Goal: Complete application form: Complete application form

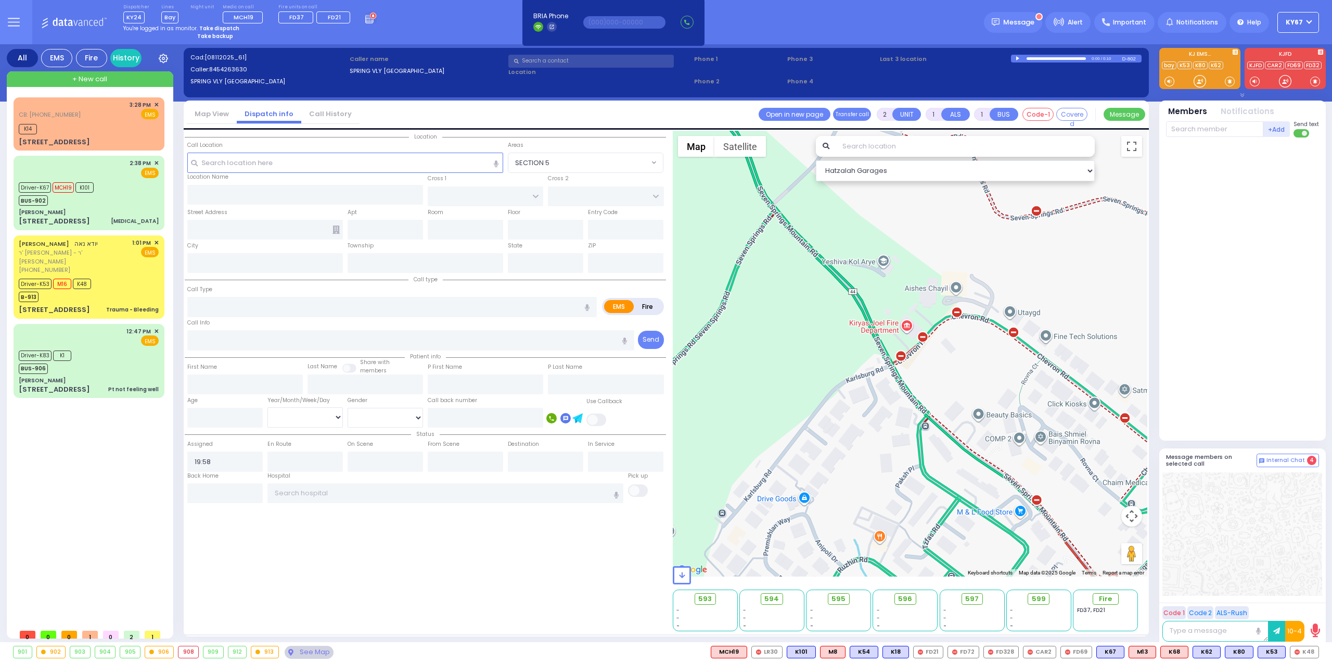
select select
click at [121, 211] on div "[PERSON_NAME]" at bounding box center [89, 212] width 140 height 8
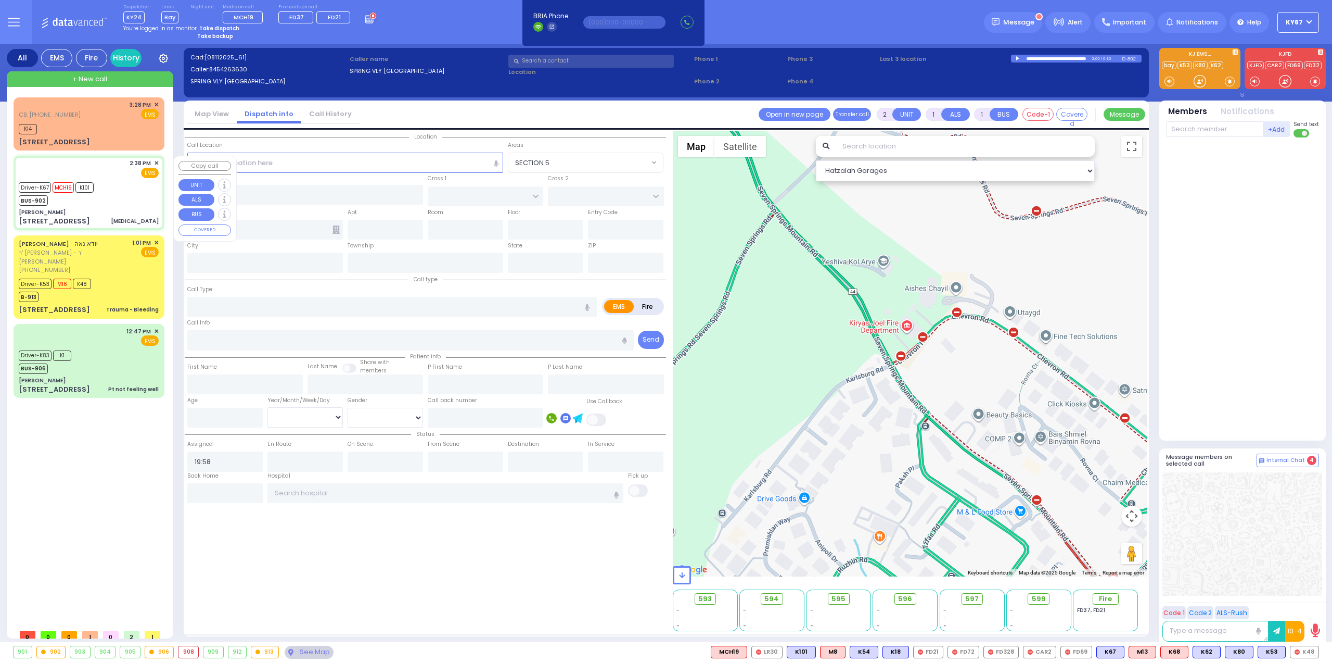
type input "6"
select select
type input "[MEDICAL_DATA]"
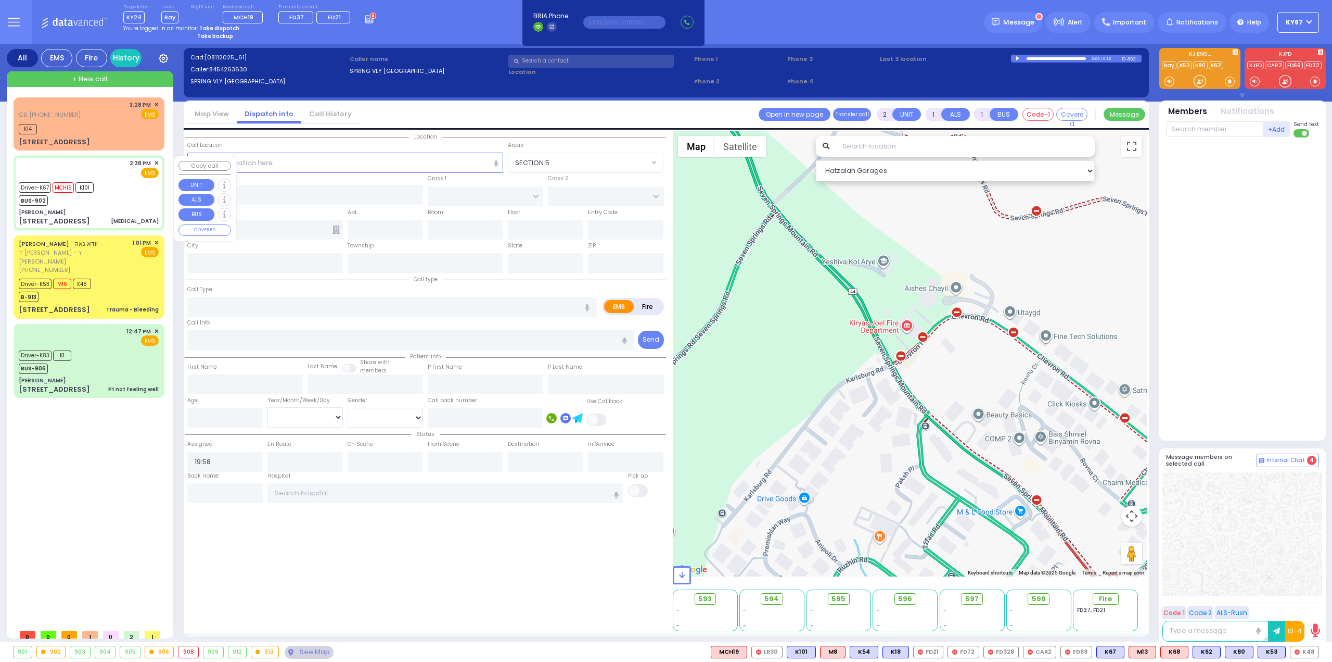
radio input "true"
type input "[PERSON_NAME]"
type input "72"
select select "Year"
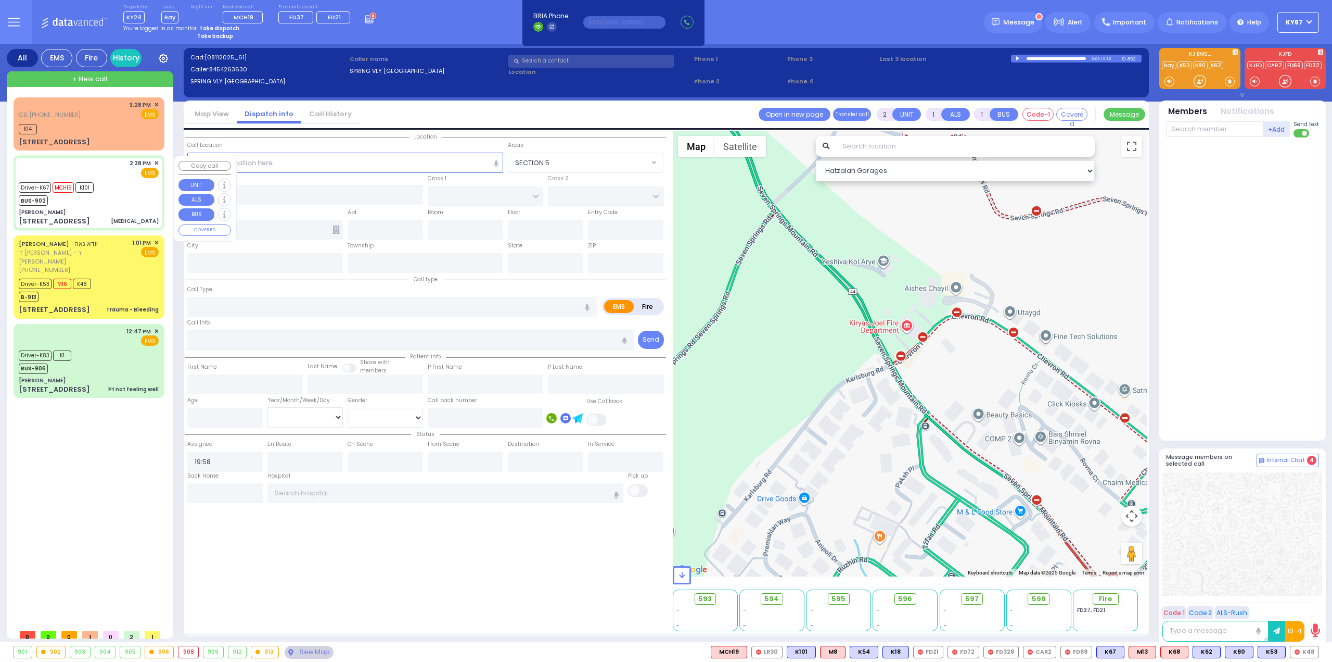
select select "[DEMOGRAPHIC_DATA]"
type input "14:38"
type input "14:41"
type input "14:43"
type input "15:10"
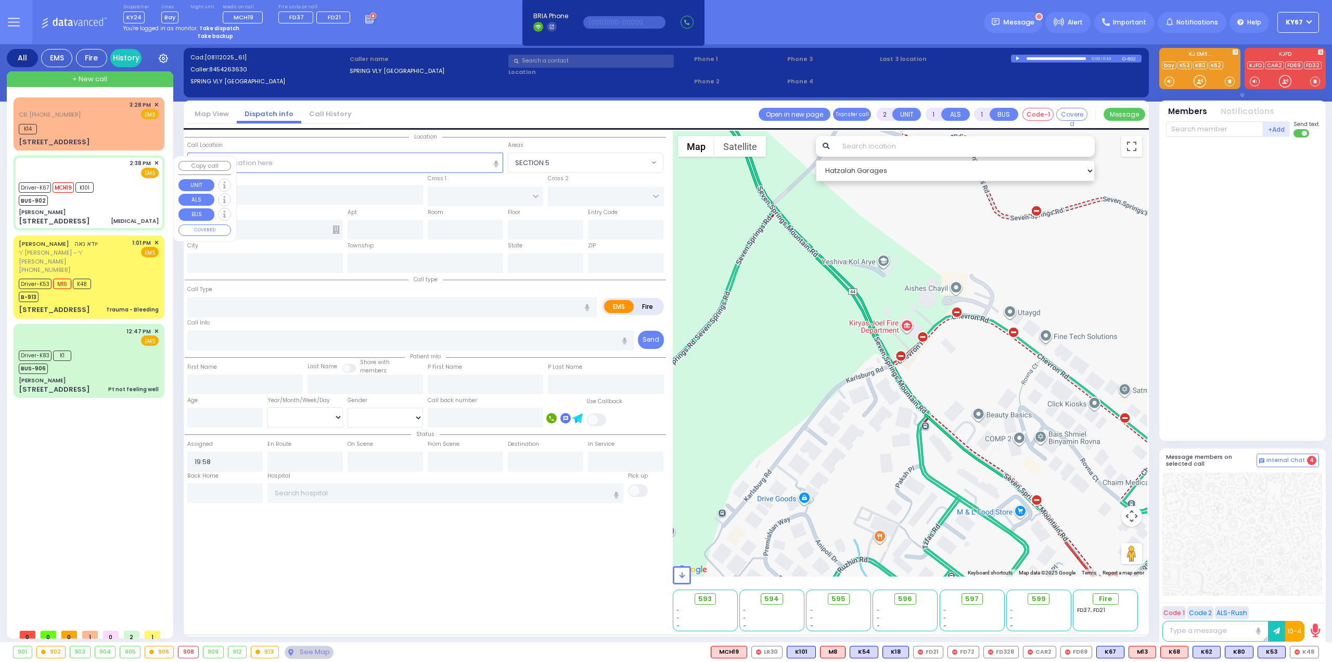
type input "[GEOGRAPHIC_DATA]"
type input "[PERSON_NAME]"
type input "[GEOGRAPHIC_DATA]"
type input "[STREET_ADDRESS]"
type input "011"
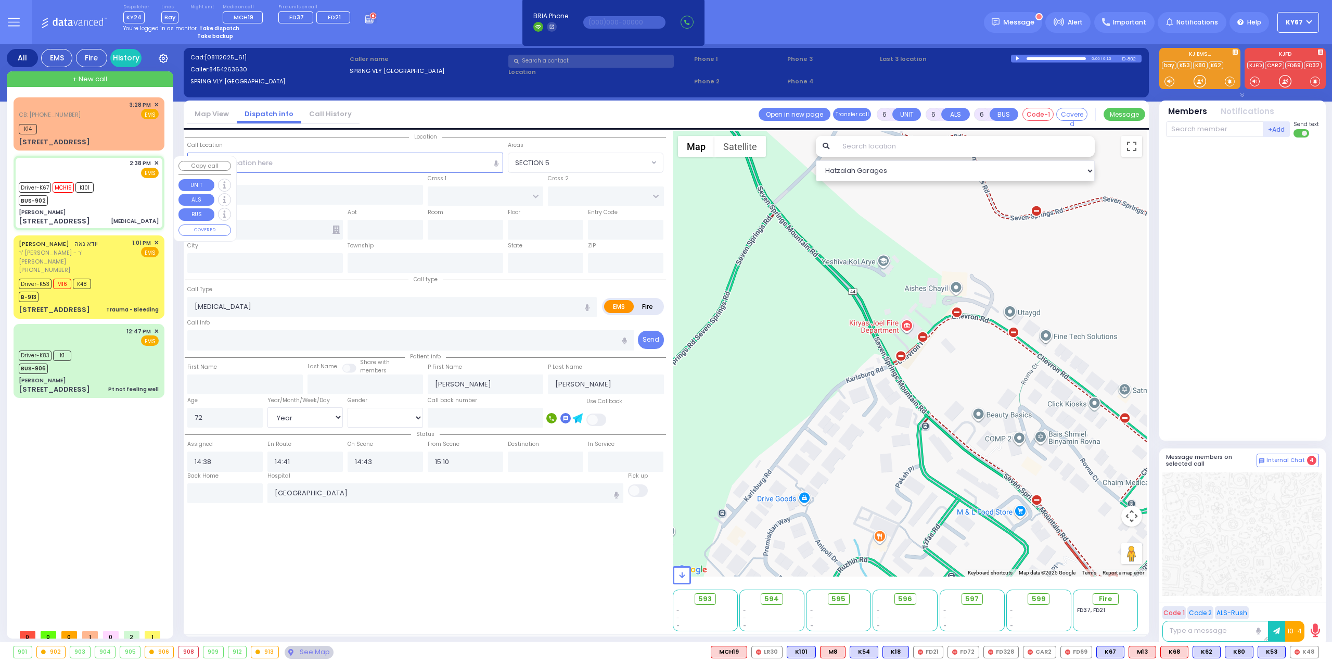
type input "[PERSON_NAME]"
type input "[US_STATE]"
type input "10950"
select select "Hatzalah Garages"
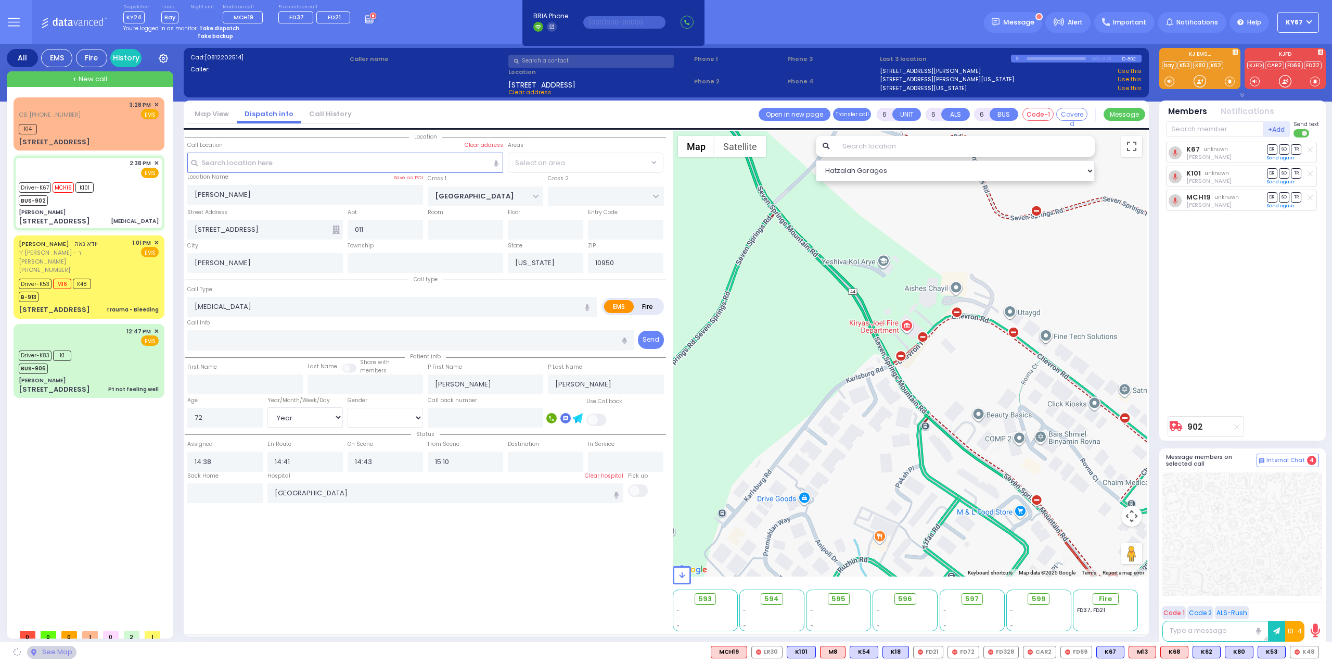
select select "SECTION 4"
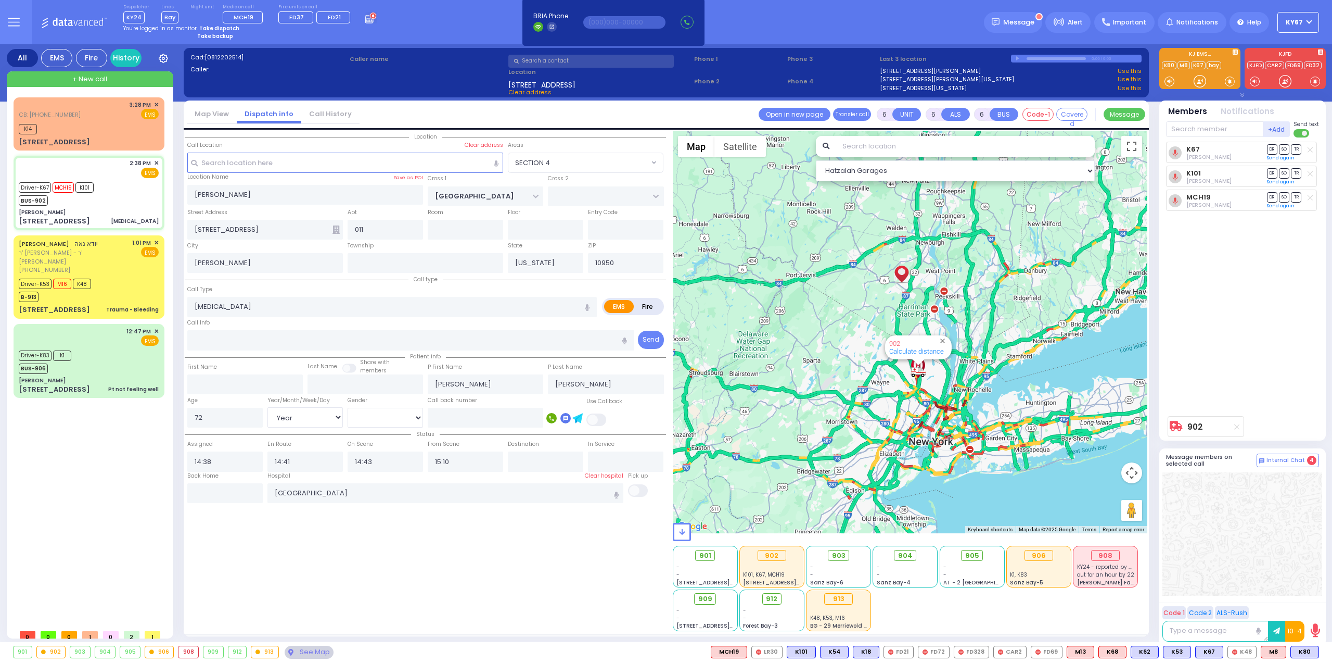
select select
radio input "true"
select select "Year"
select select "[DEMOGRAPHIC_DATA]"
select select "Hatzalah Garages"
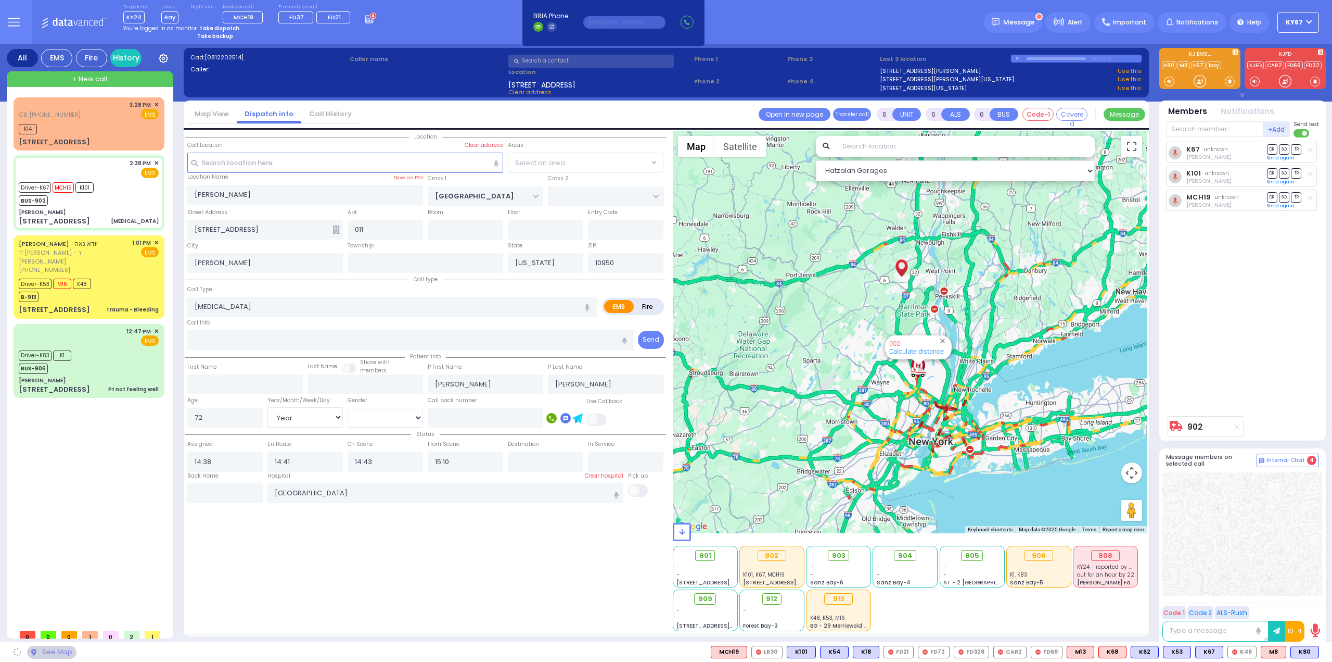
select select "SECTION 4"
select select
radio input "true"
select select "Year"
select select "[DEMOGRAPHIC_DATA]"
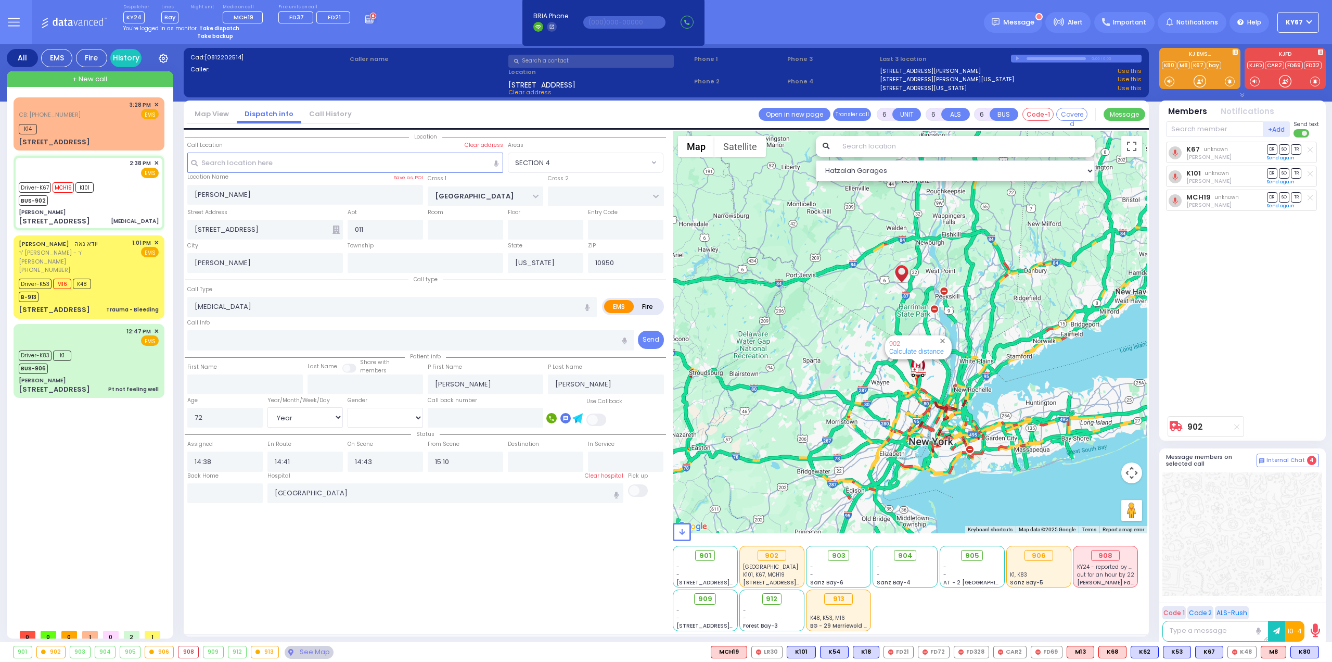
select select "Hatzalah Garages"
select select "SECTION 4"
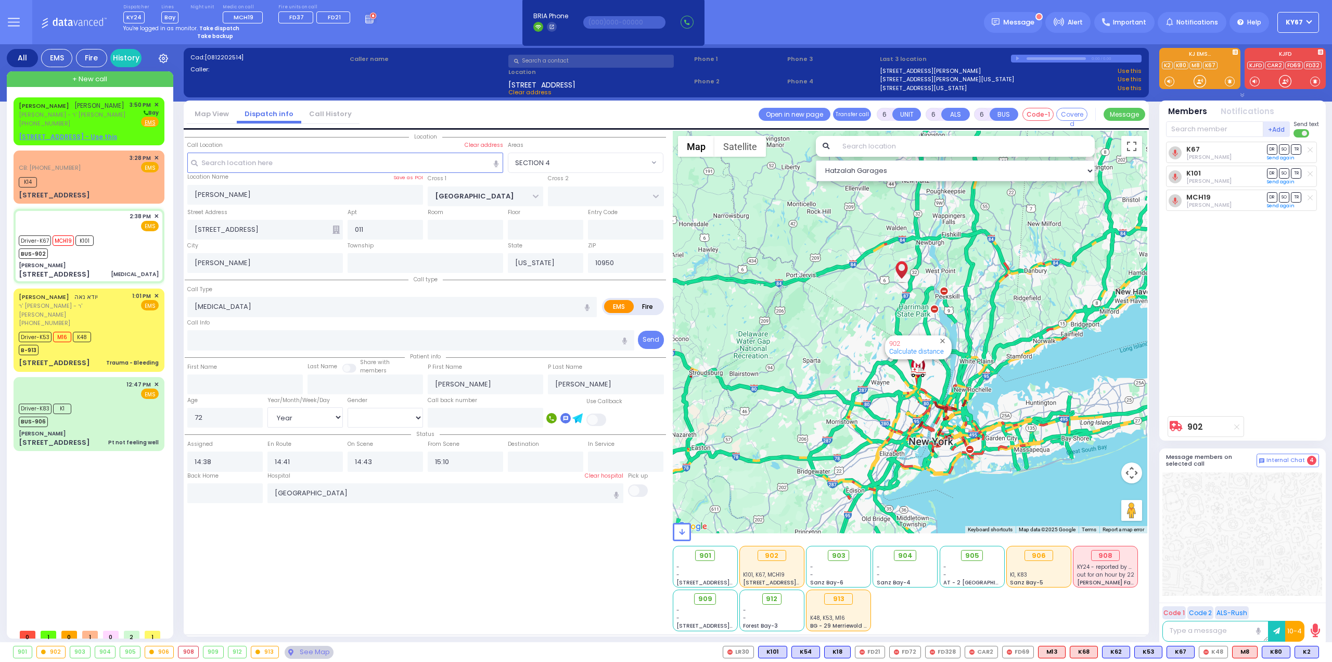
select select
radio input "true"
select select "Year"
select select "[DEMOGRAPHIC_DATA]"
type input "15:47"
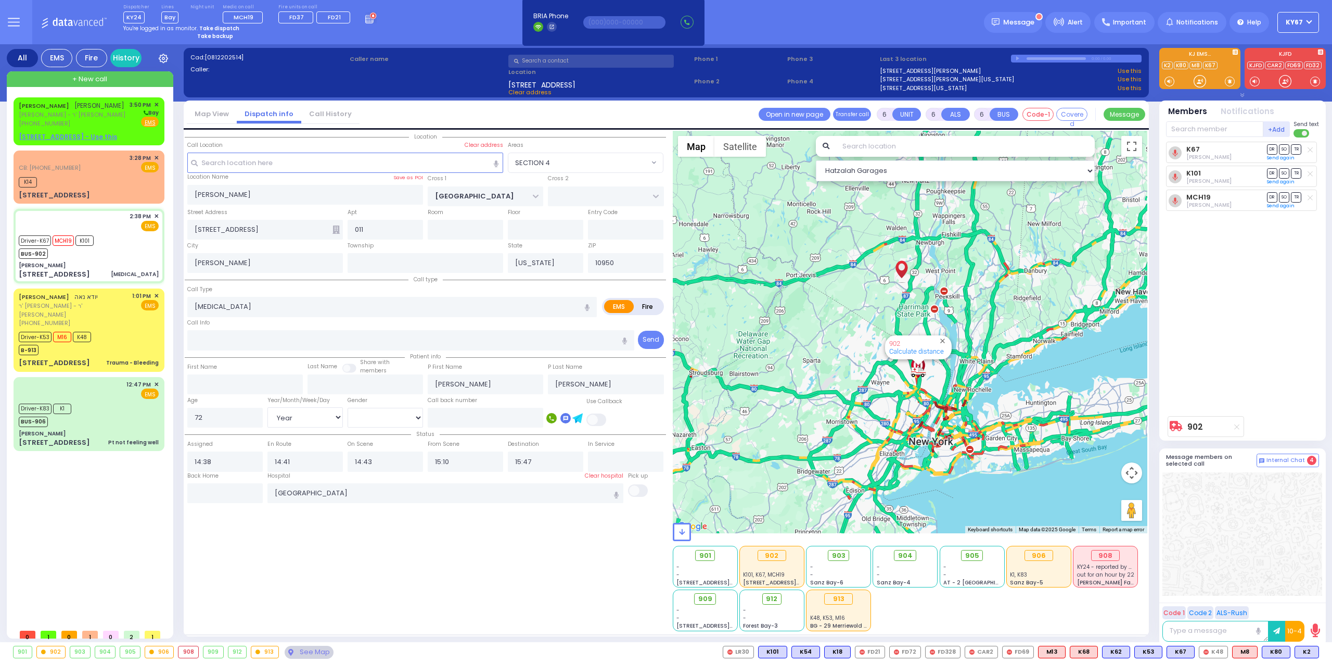
select select "Hatzalah Garages"
select select "SECTION 4"
select select
radio input "true"
select select "Year"
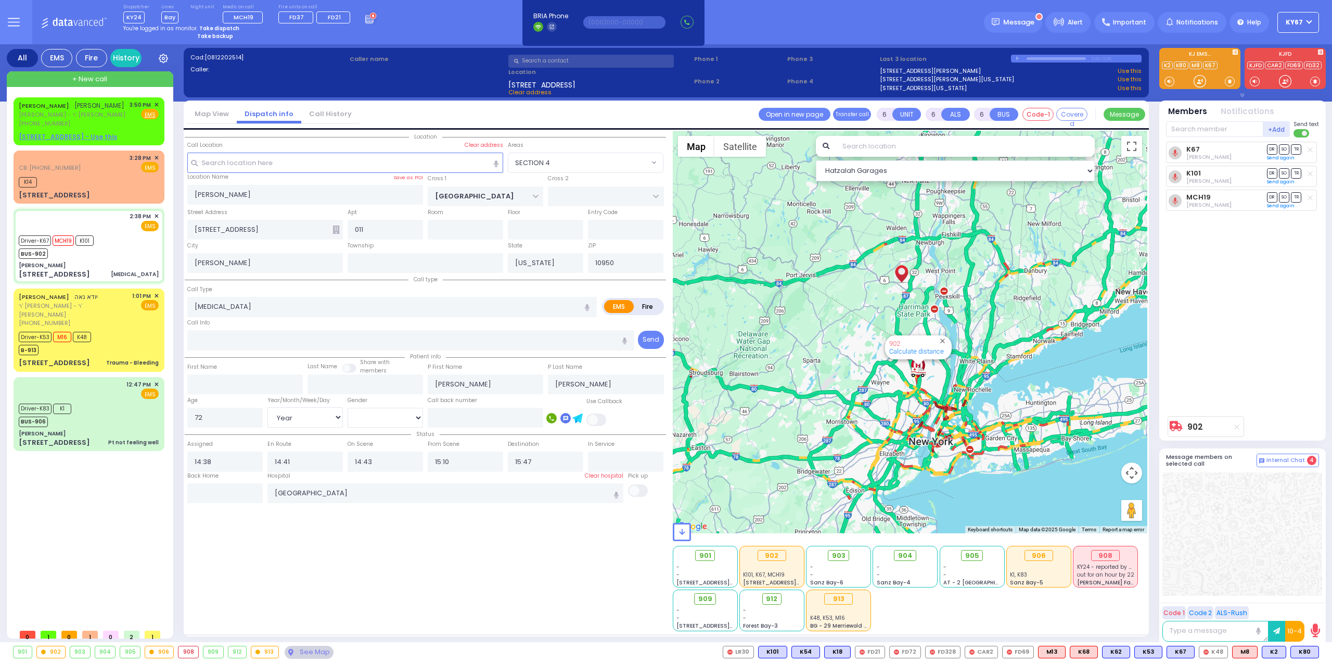
select select "[DEMOGRAPHIC_DATA]"
select select "Hatzalah Garages"
select select "SECTION 4"
select select
radio input "true"
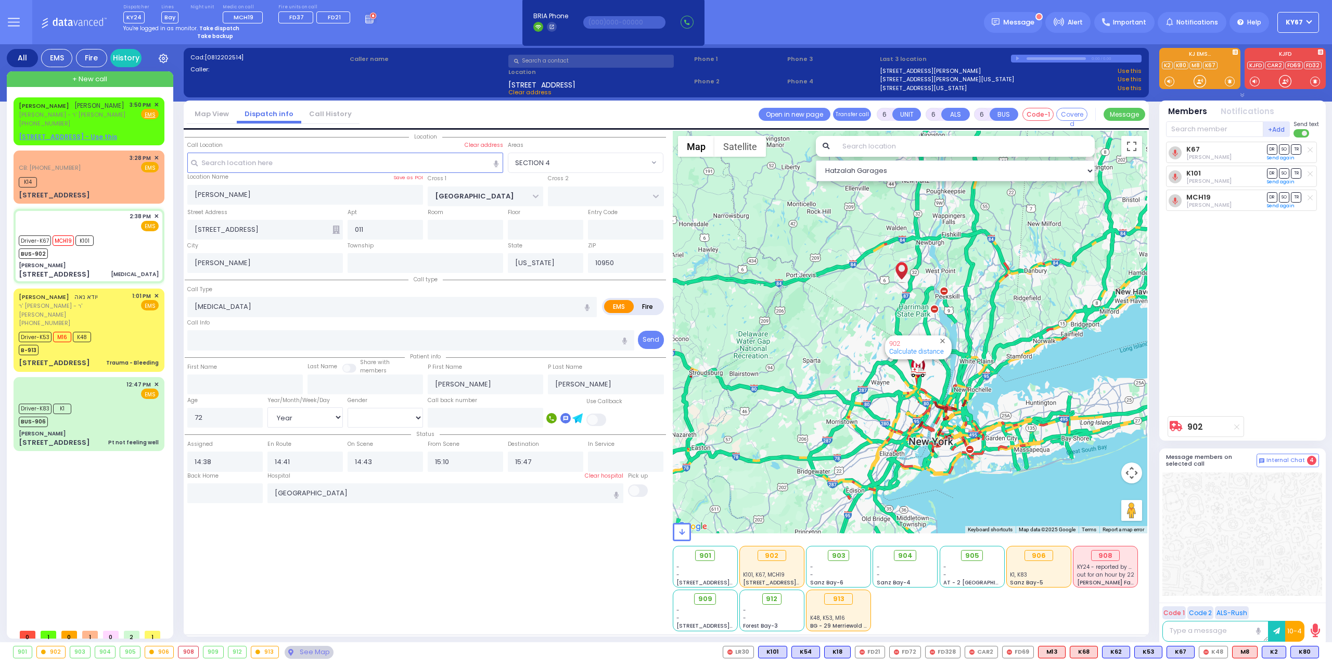
select select "Year"
select select "[DEMOGRAPHIC_DATA]"
select select "Hatzalah Garages"
select select "SECTION 4"
select select
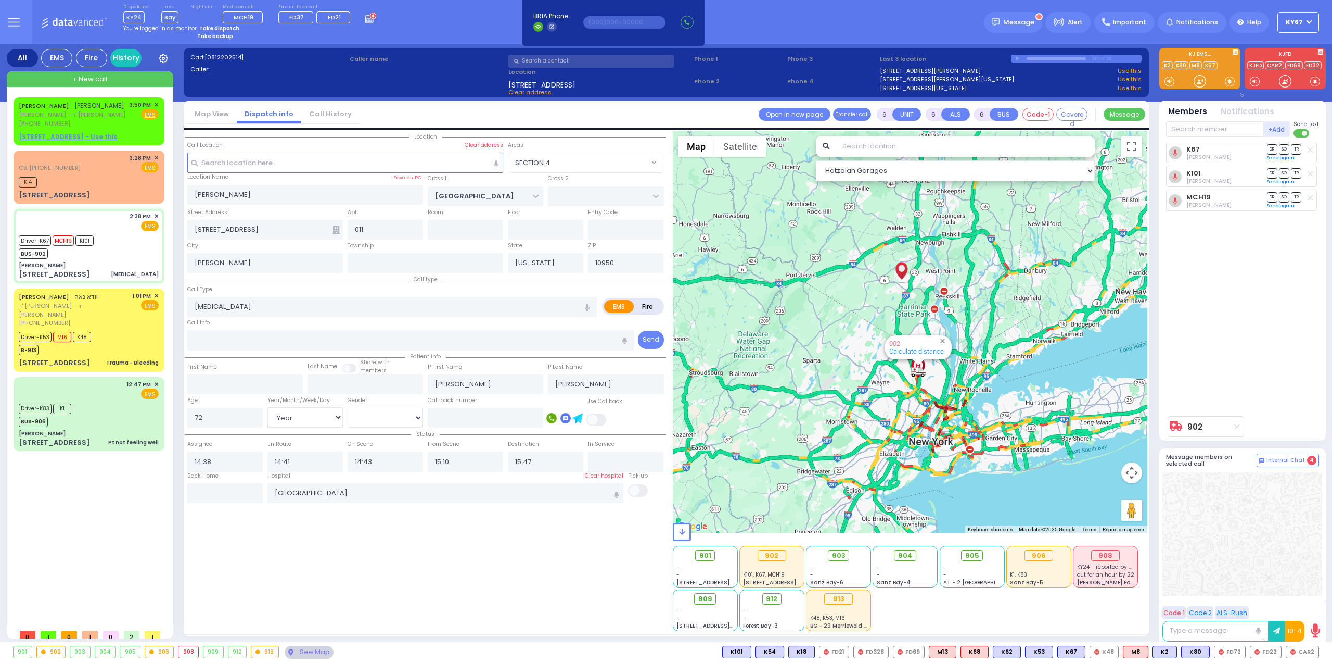
radio input "true"
select select "Year"
select select "[DEMOGRAPHIC_DATA]"
select select "Hatzalah Garages"
select select "SECTION 4"
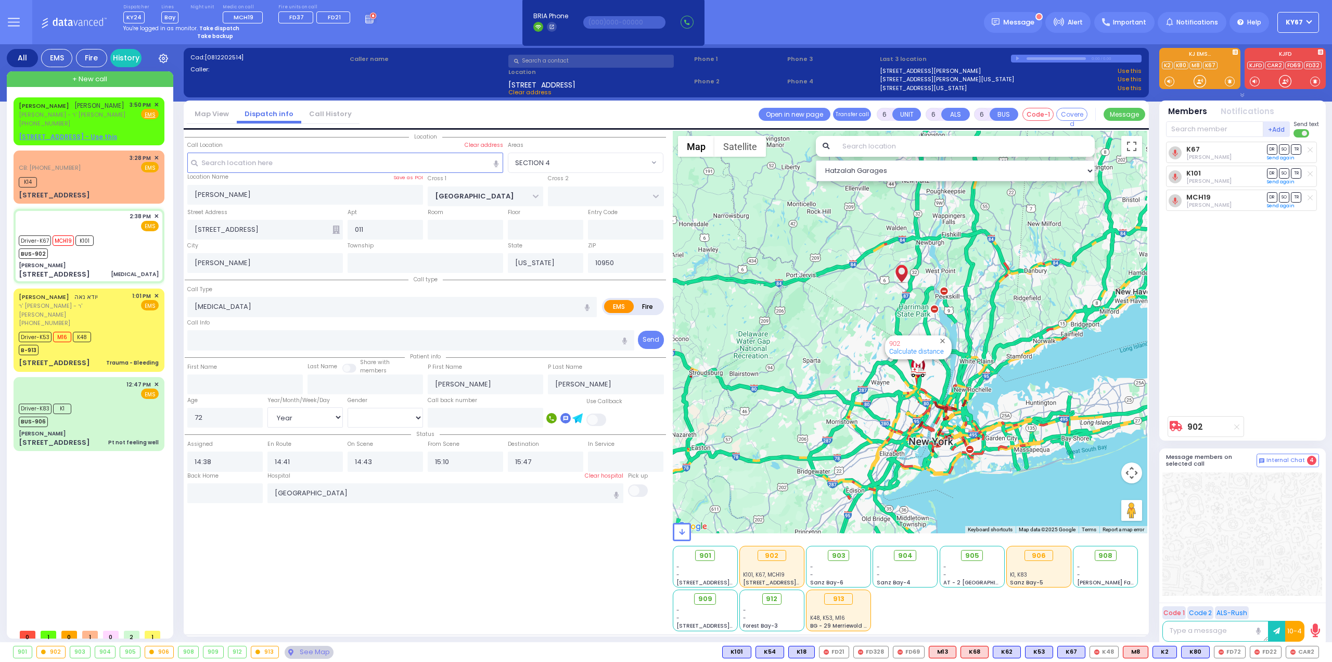
select select
radio input "true"
select select "Year"
select select "[DEMOGRAPHIC_DATA]"
select select "Hatzalah Garages"
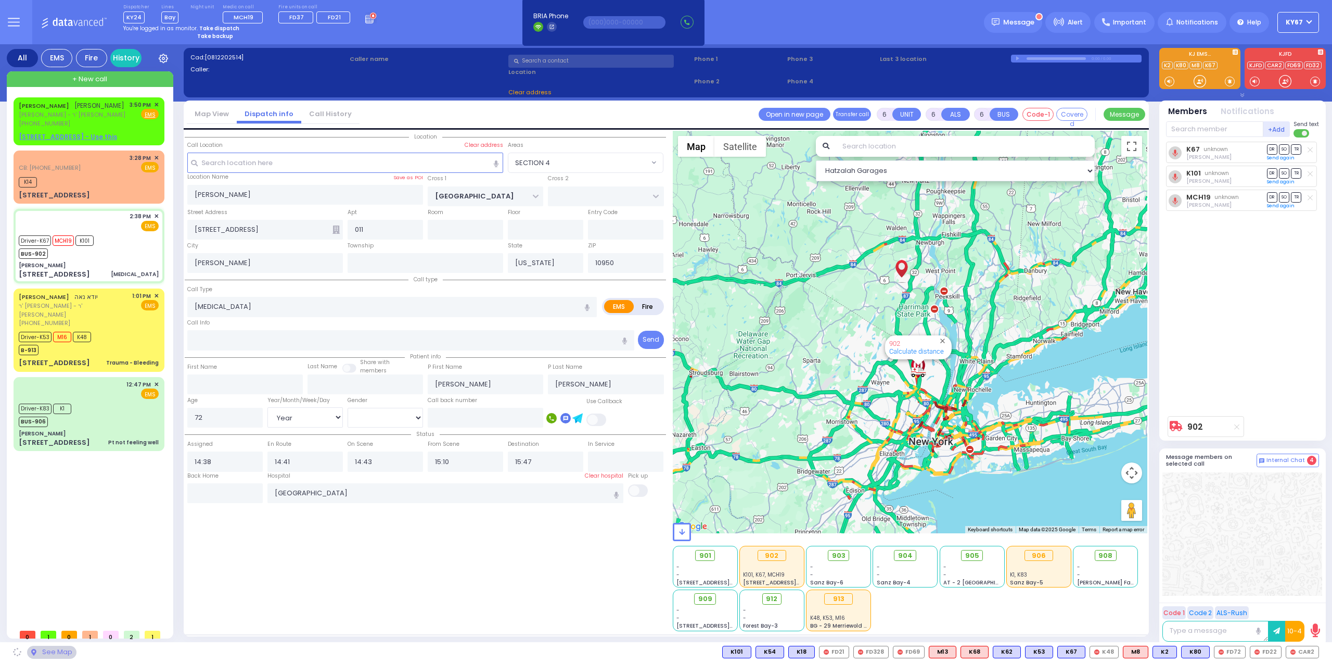
select select "SECTION 4"
select select
radio input "true"
select select "Year"
select select "[DEMOGRAPHIC_DATA]"
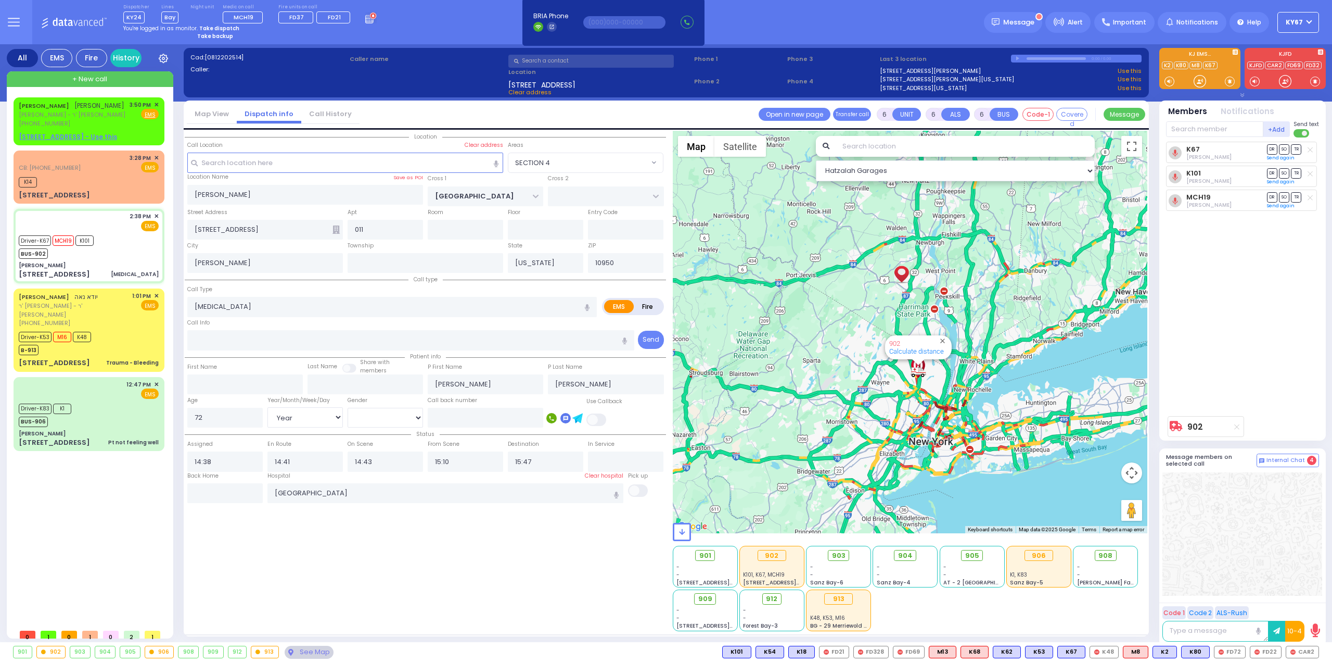
select select "Hatzalah Garages"
select select "SECTION 4"
select select
radio input "true"
select select "Year"
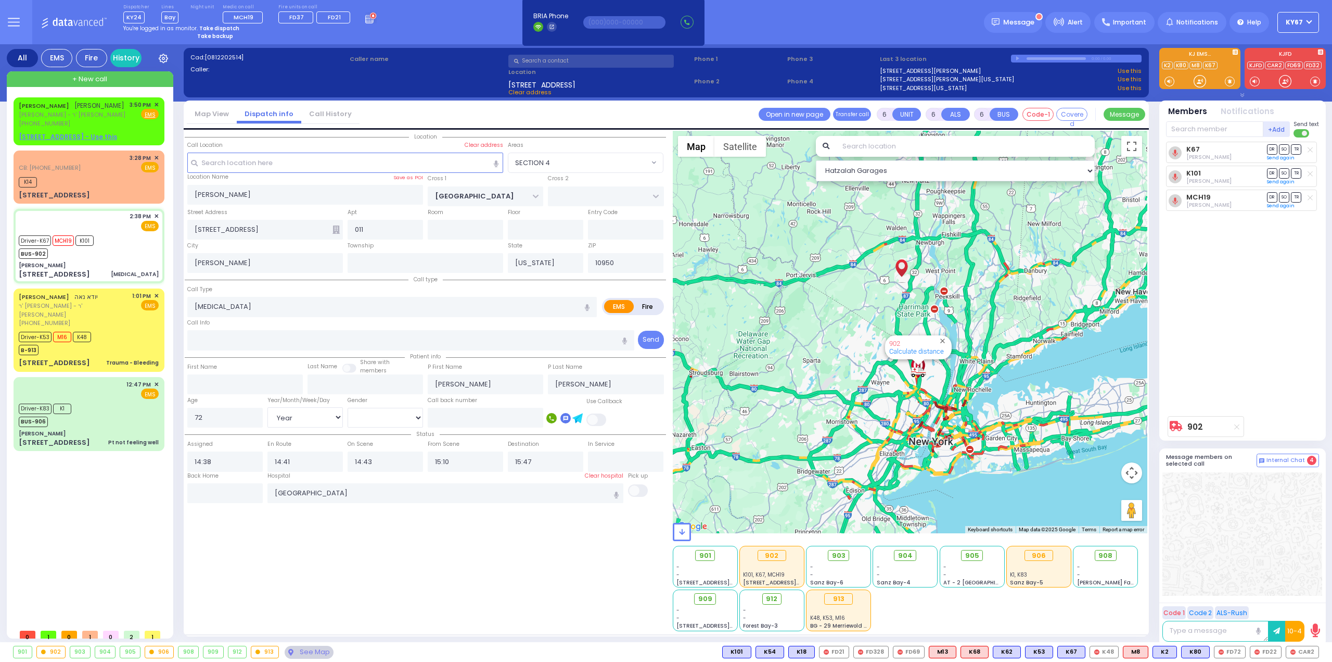
select select "[DEMOGRAPHIC_DATA]"
select select "Hatzalah Garages"
select select "SECTION 4"
select select
radio input "true"
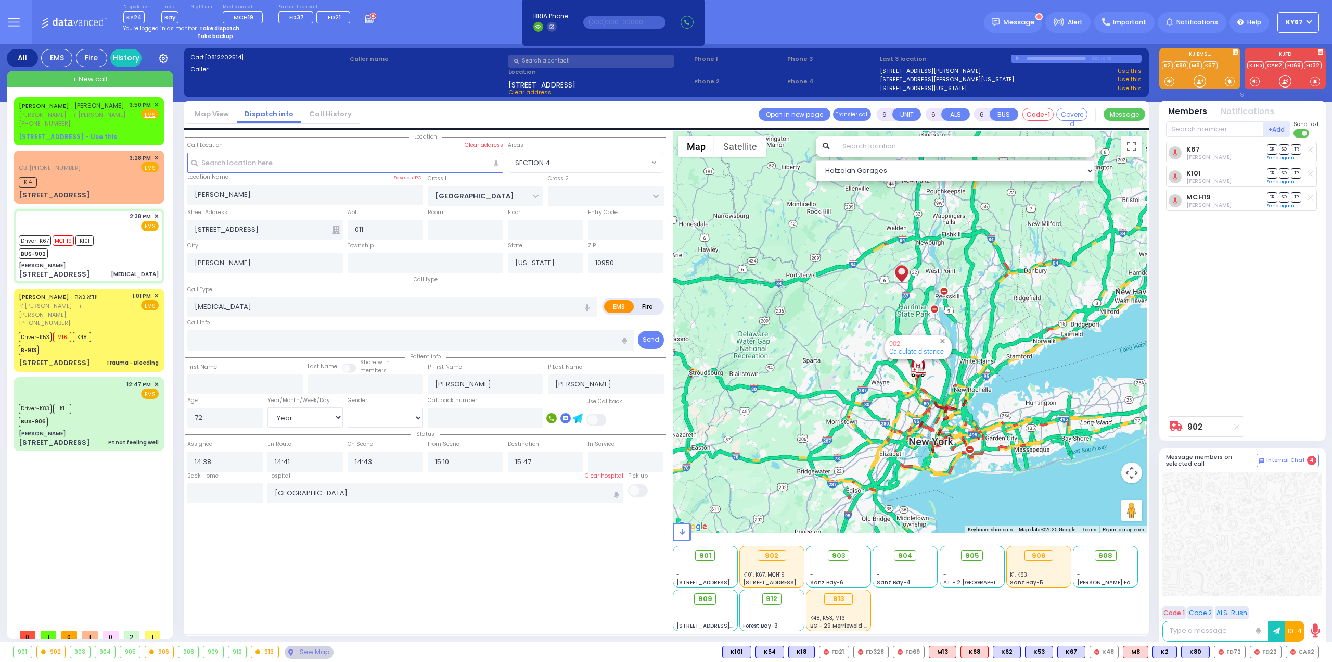
select select "Year"
select select "[DEMOGRAPHIC_DATA]"
select select "Hatzalah Garages"
select select "SECTION 4"
select select
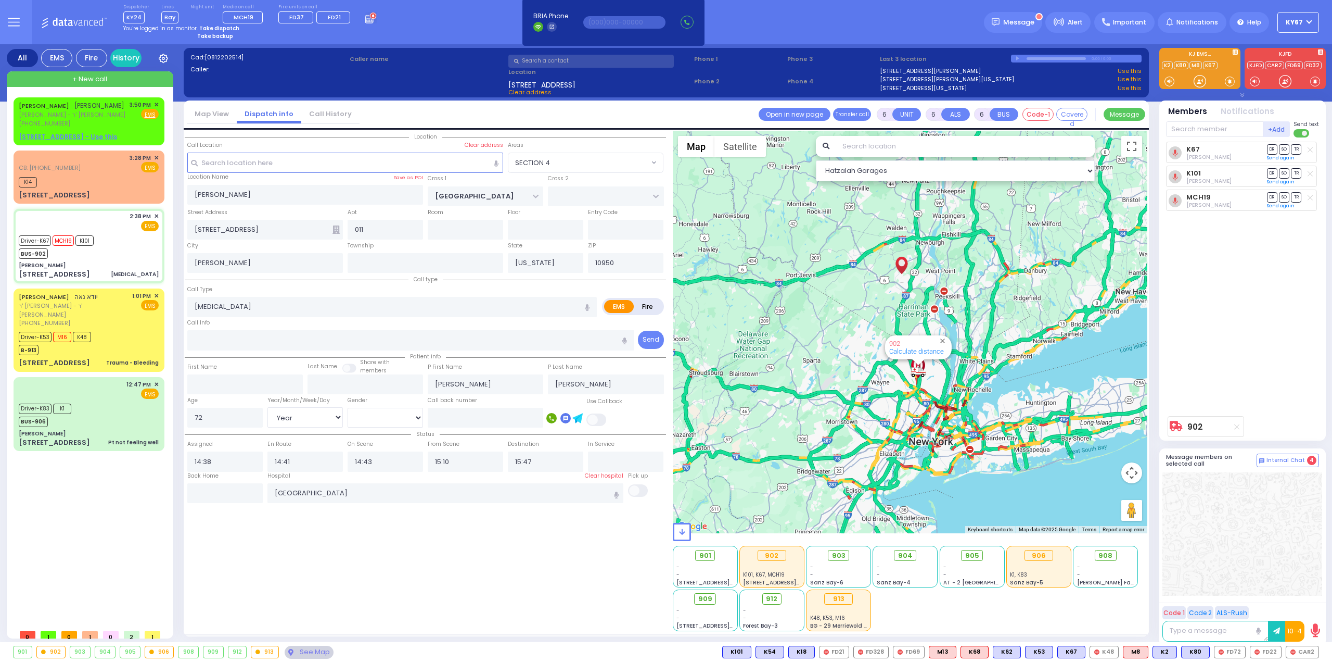
radio input "true"
select select "Year"
select select "[DEMOGRAPHIC_DATA]"
select select "Hatzalah Garages"
select select "SECTION 4"
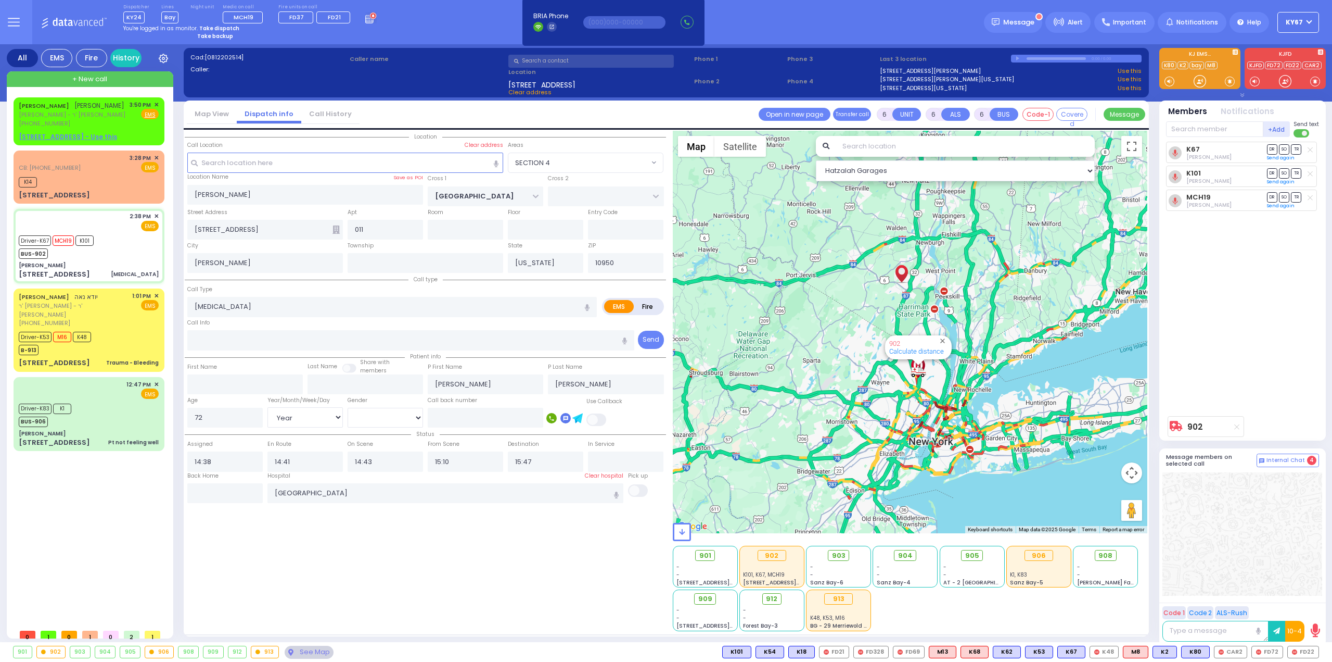
select select
radio input "true"
select select "Year"
select select "[DEMOGRAPHIC_DATA]"
select select "Hatzalah Garages"
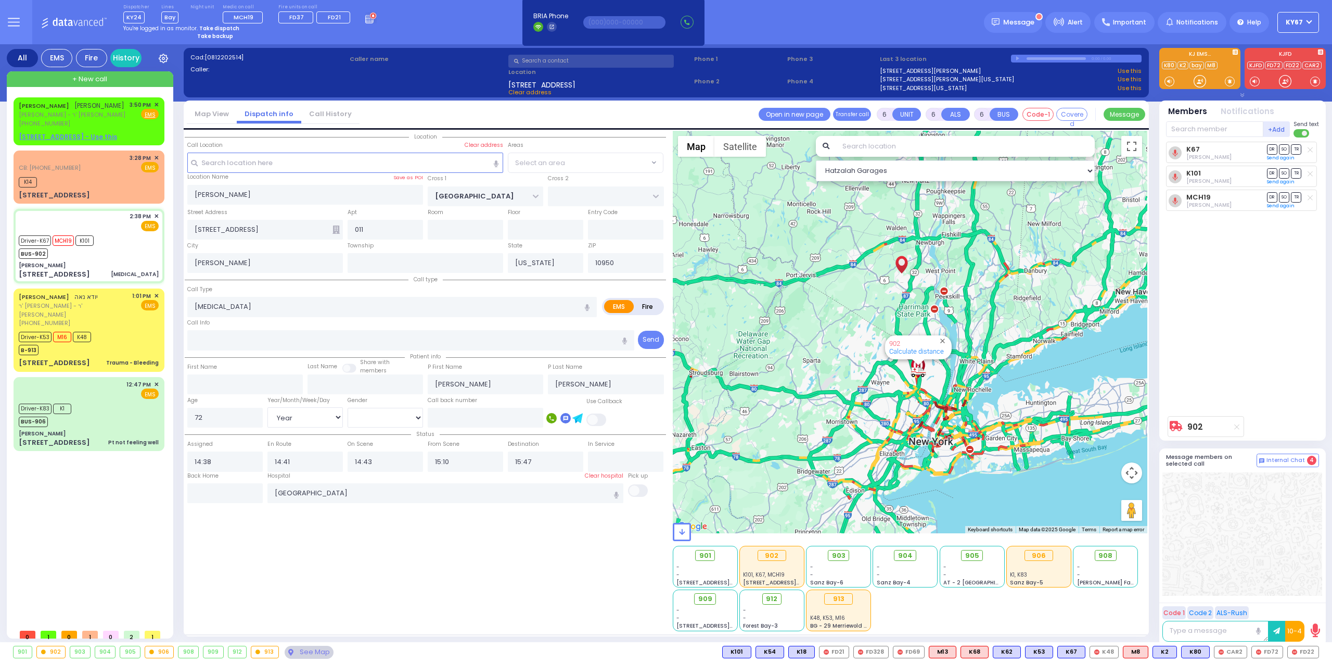
select select "SECTION 4"
select select
radio input "true"
select select "Year"
select select "[DEMOGRAPHIC_DATA]"
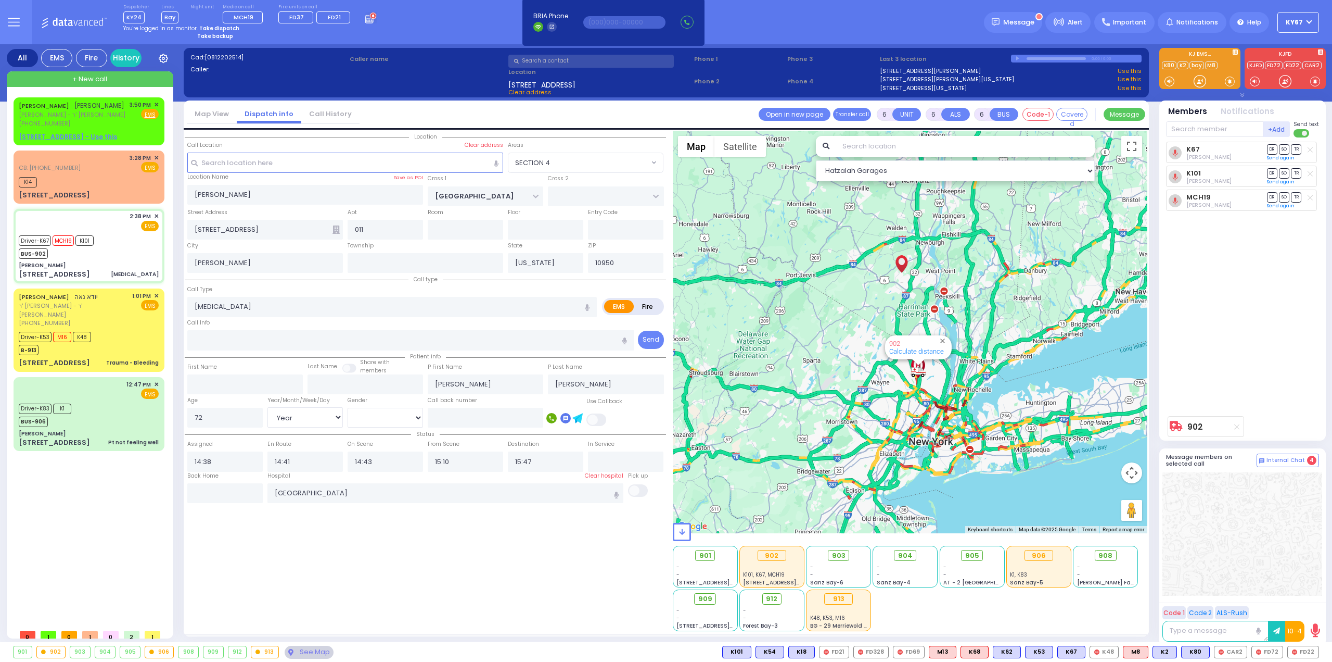
select select "Hatzalah Garages"
select select "SECTION 4"
select select
radio input "true"
select select "Year"
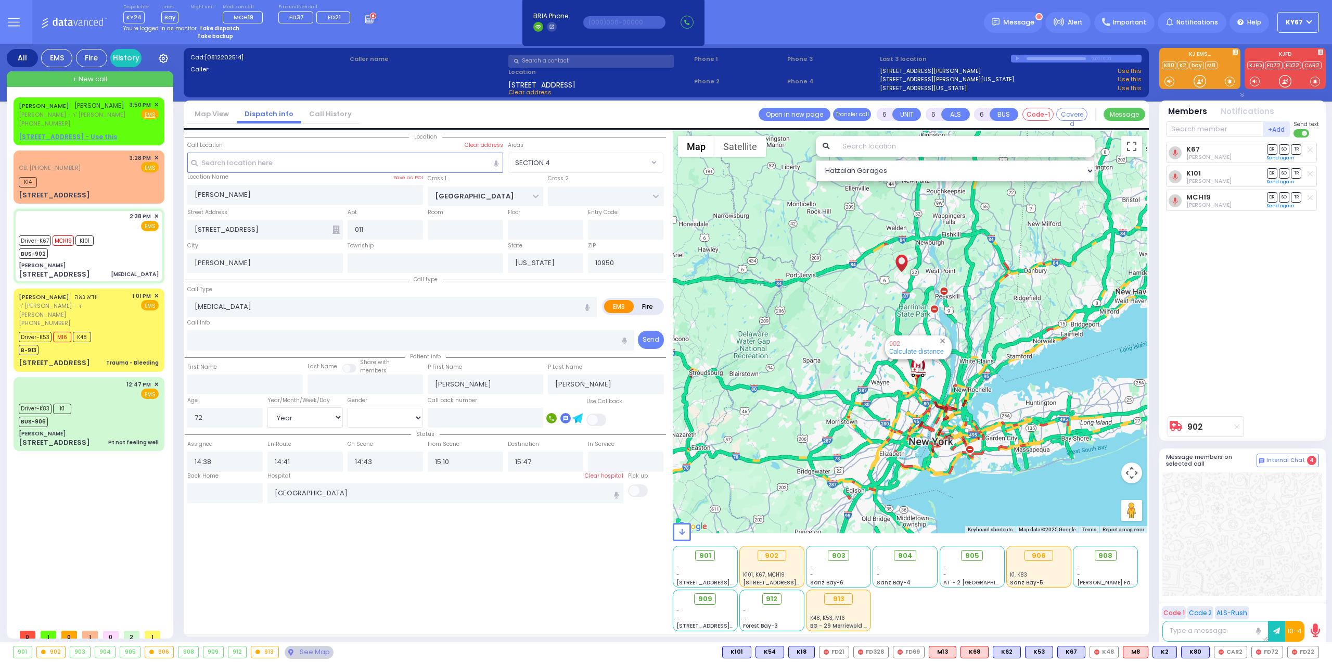
select select "[DEMOGRAPHIC_DATA]"
type input "16:04"
select select "Hatzalah Garages"
select select "SECTION 4"
select select
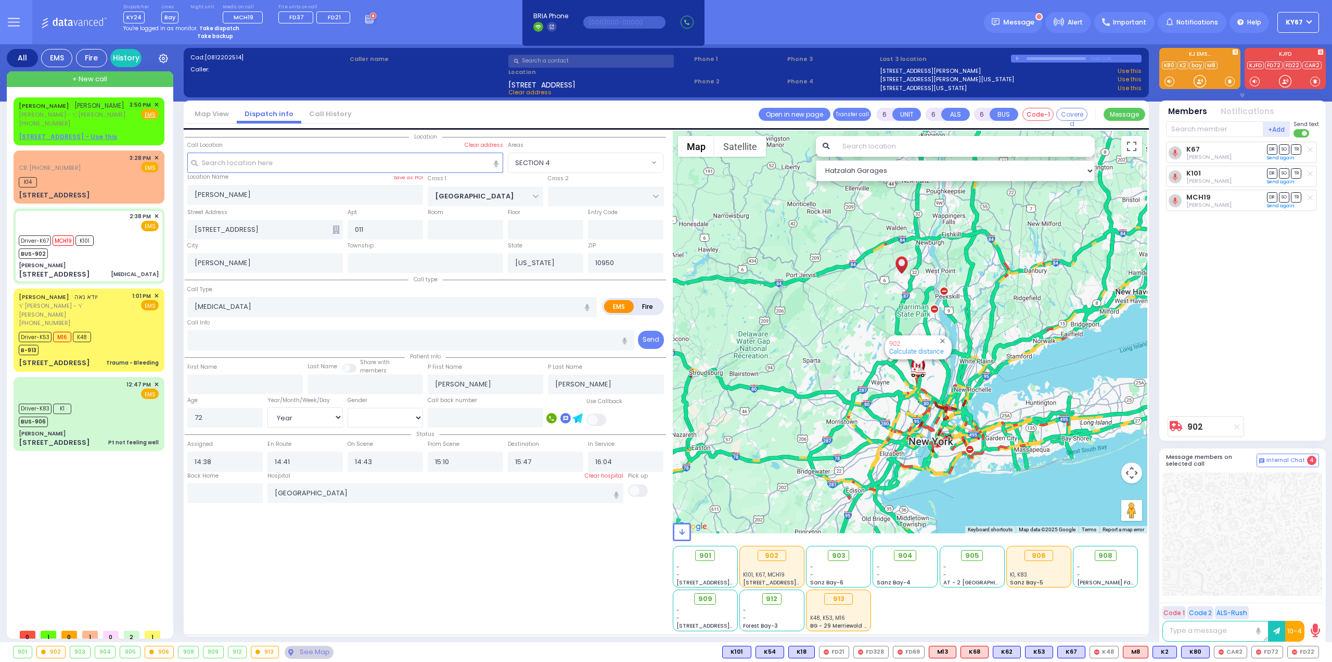
radio input "true"
select select "Year"
select select "[DEMOGRAPHIC_DATA]"
select select "Hatzalah Garages"
select select "SECTION 4"
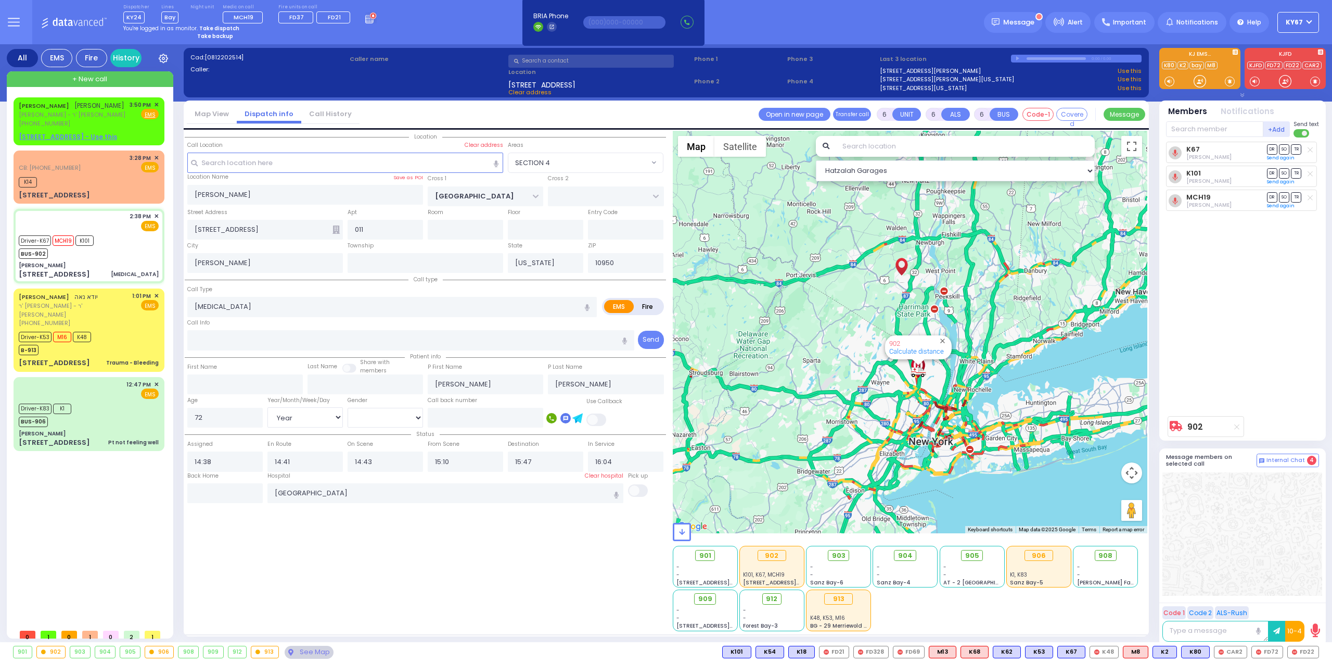
select select
radio input "true"
select select "Year"
select select "[DEMOGRAPHIC_DATA]"
select select "Hatzalah Garages"
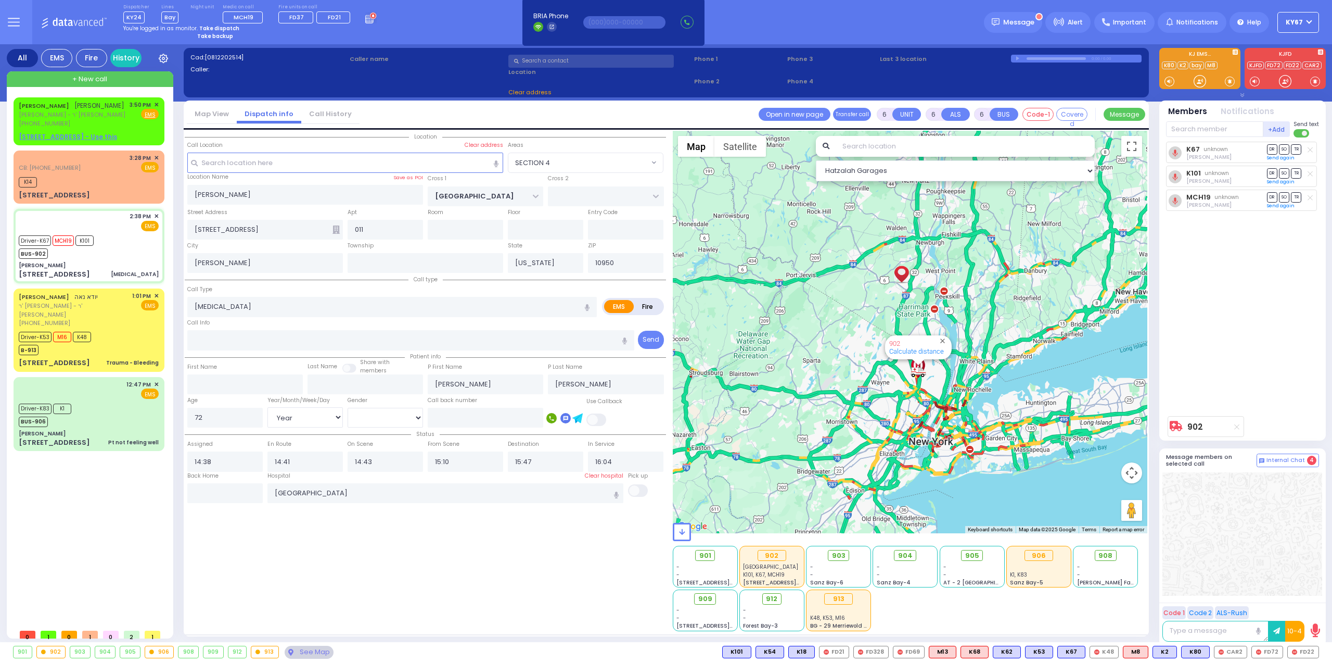
select select "SECTION 4"
select select
radio input "true"
select select "Year"
select select "[DEMOGRAPHIC_DATA]"
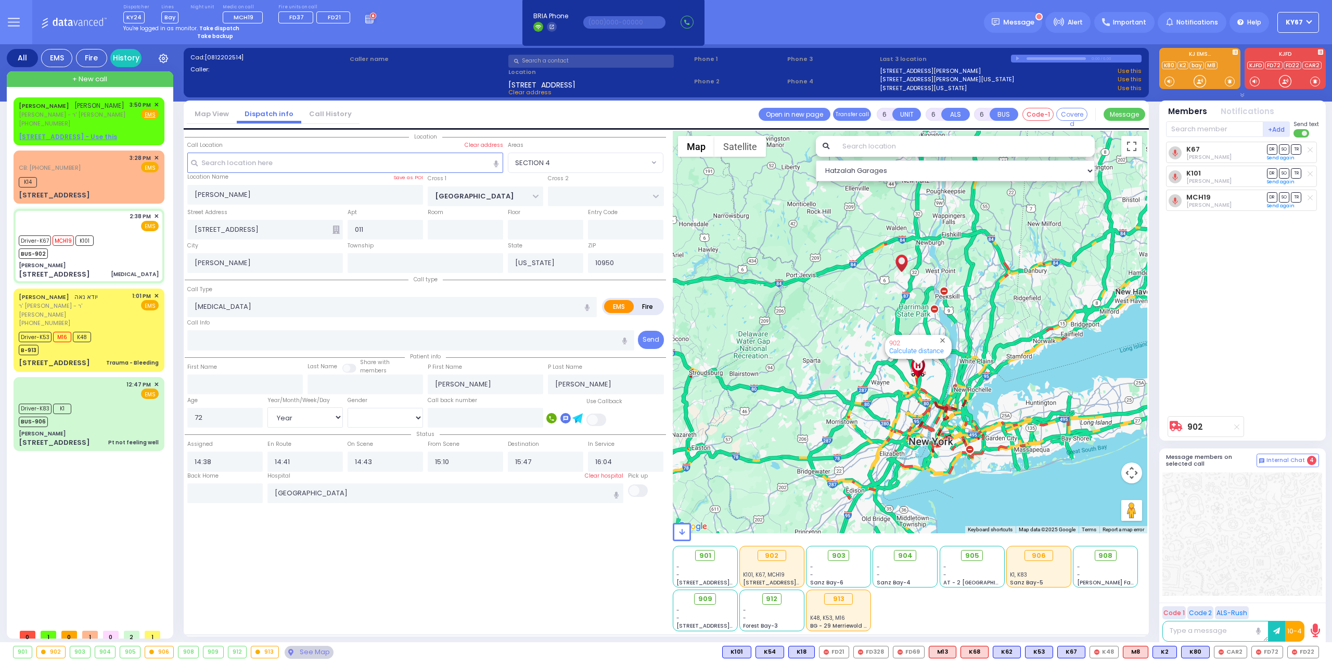
select select "Hatzalah Garages"
select select "SECTION 4"
